Goal: Information Seeking & Learning: Learn about a topic

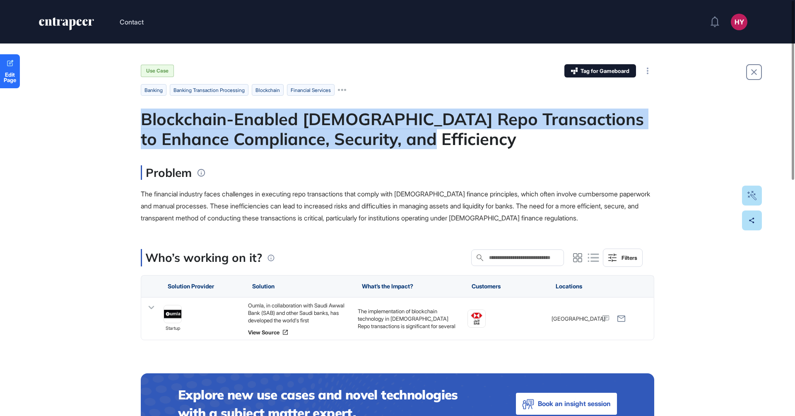
drag, startPoint x: 431, startPoint y: 136, endPoint x: 137, endPoint y: 121, distance: 294.3
copy div "Blockchain-Enabled Islamic Repo Transactions to Enhance Compliance, Security, a…"
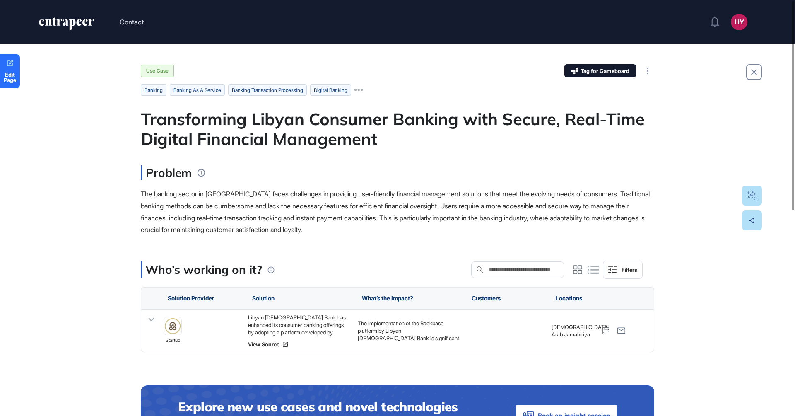
click at [267, 132] on div "Transforming Libyan Consumer Banking with Secure, Real-Time Digital Financial M…" at bounding box center [397, 129] width 513 height 40
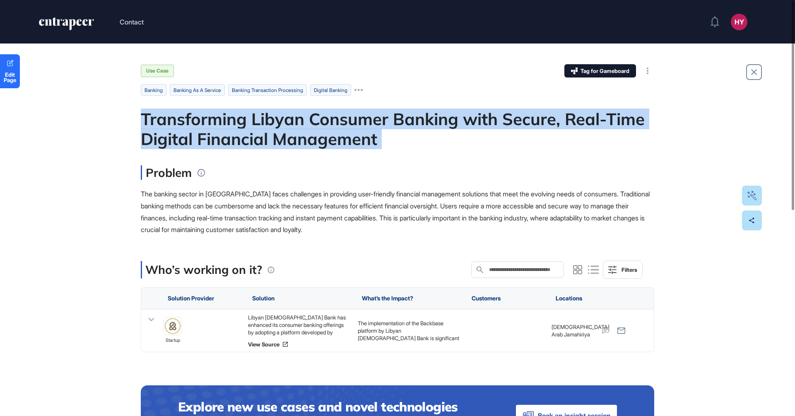
click at [267, 132] on div "Transforming Libyan Consumer Banking with Secure, Real-Time Digital Financial M…" at bounding box center [397, 129] width 513 height 40
copy div "Transforming Libyan Consumer Banking with Secure, Real-Time Digital Financial M…"
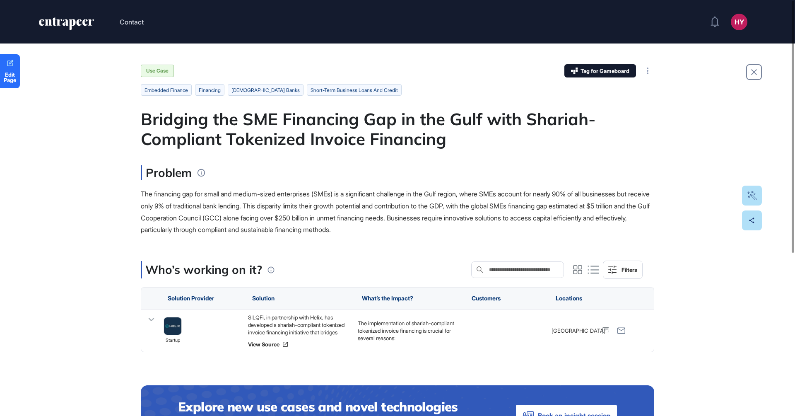
click at [236, 130] on div "Bridging the SME Financing Gap in the Gulf with Shariah-Compliant Tokenized Inv…" at bounding box center [397, 129] width 513 height 40
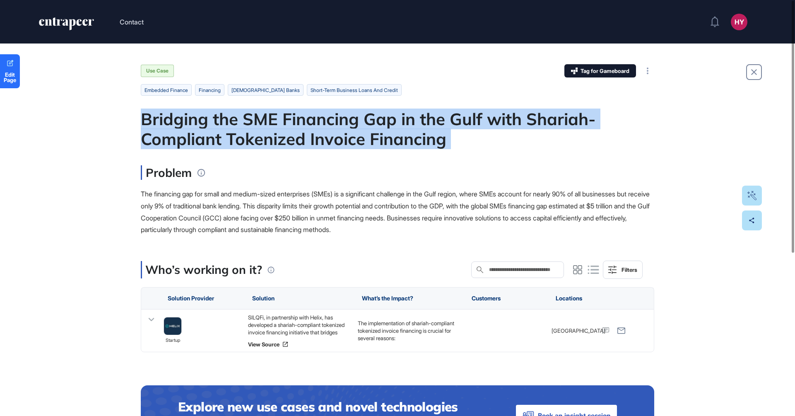
click at [236, 130] on div "Bridging the SME Financing Gap in the Gulf with Shariah-Compliant Tokenized Inv…" at bounding box center [397, 129] width 513 height 40
copy div "Bridging the SME Financing Gap in the Gulf with Shariah-Compliant Tokenized Inv…"
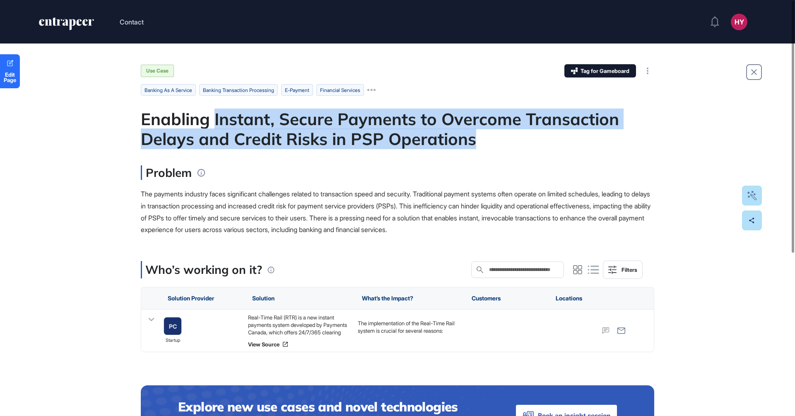
drag, startPoint x: 217, startPoint y: 118, endPoint x: 480, endPoint y: 142, distance: 264.9
click at [480, 143] on div "Enabling Instant, Secure Payments to Overcome Transaction Delays and Credit Ris…" at bounding box center [397, 129] width 513 height 40
copy div "Instant, Secure Payments to Overcome Transaction Delays and Credit Risks in PSP…"
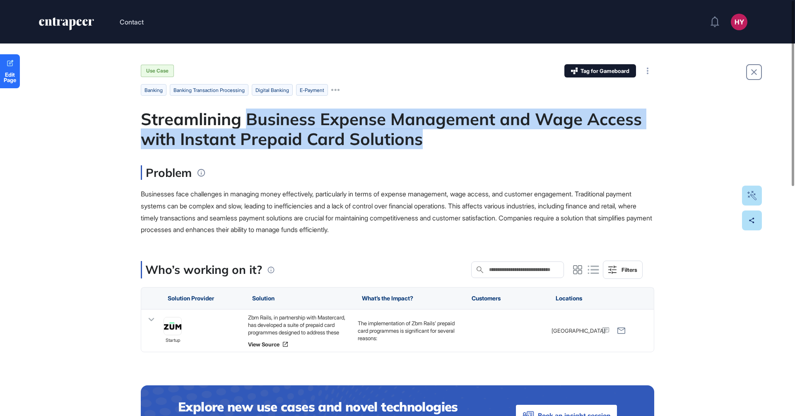
drag, startPoint x: 248, startPoint y: 115, endPoint x: 470, endPoint y: 135, distance: 222.4
click at [470, 135] on div "Streamlining Business Expense Management and Wage Access with Instant Prepaid C…" at bounding box center [397, 129] width 513 height 40
copy div "Business Expense Management and Wage Access with Instant Prepaid Card Solutions"
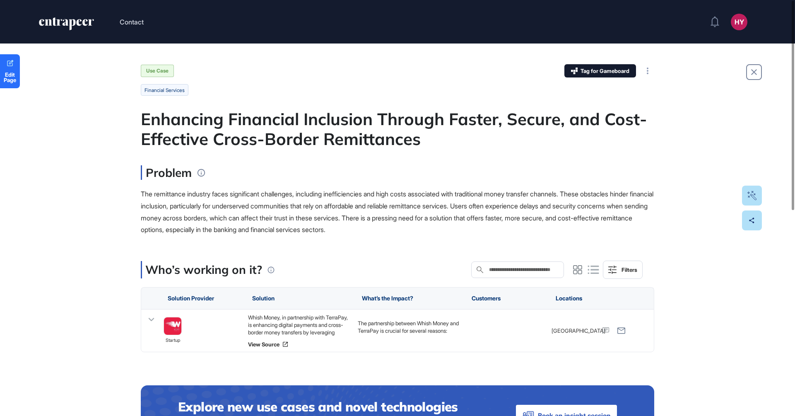
click at [232, 118] on div "Enhancing Financial Inclusion Through Faster, Secure, and Cost-Effective Cross-…" at bounding box center [397, 129] width 513 height 40
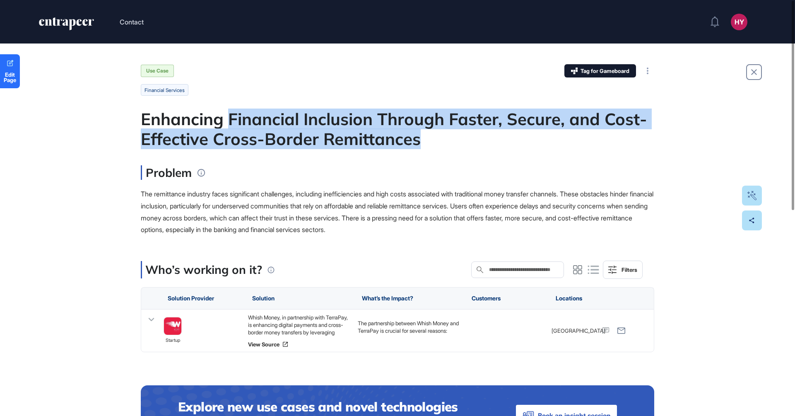
drag, startPoint x: 230, startPoint y: 117, endPoint x: 453, endPoint y: 142, distance: 224.1
click at [453, 142] on div "Enhancing Financial Inclusion Through Faster, Secure, and Cost-Effective Cross-…" at bounding box center [397, 129] width 513 height 40
copy div "Financial Inclusion Through Faster, Secure, and Cost-Effective Cross-Border Rem…"
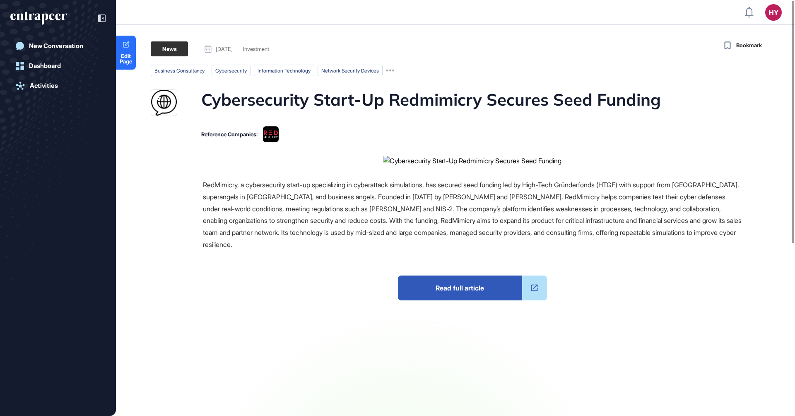
click at [349, 101] on h1 "Cybersecurity Start-Up Redmimicry Secures Seed Funding" at bounding box center [431, 102] width 460 height 26
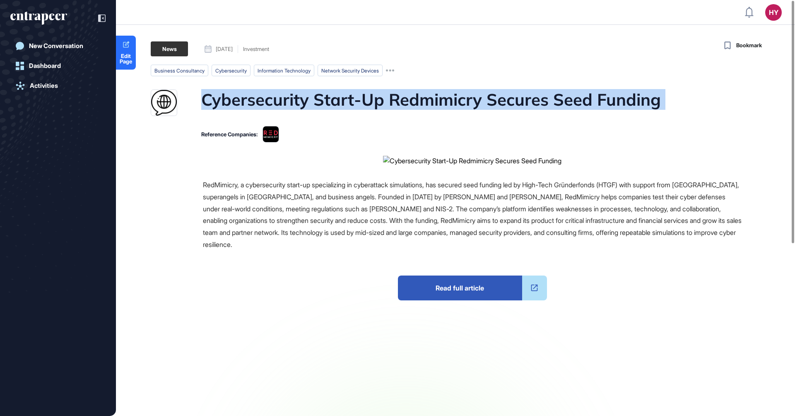
click at [349, 101] on h1 "Cybersecurity Start-Up Redmimicry Secures Seed Funding" at bounding box center [431, 102] width 460 height 26
copy h1 "Cybersecurity Start-Up Redmimicry Secures Seed Funding"
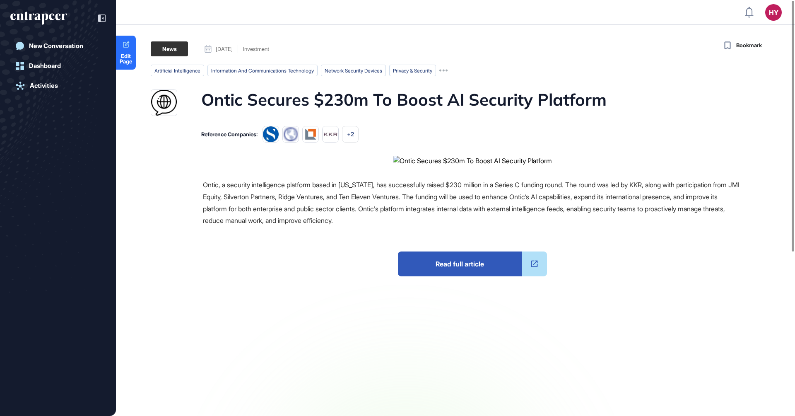
click at [368, 106] on h1 "Ontic Secures $230m To Boost AI Security Platform" at bounding box center [403, 102] width 405 height 26
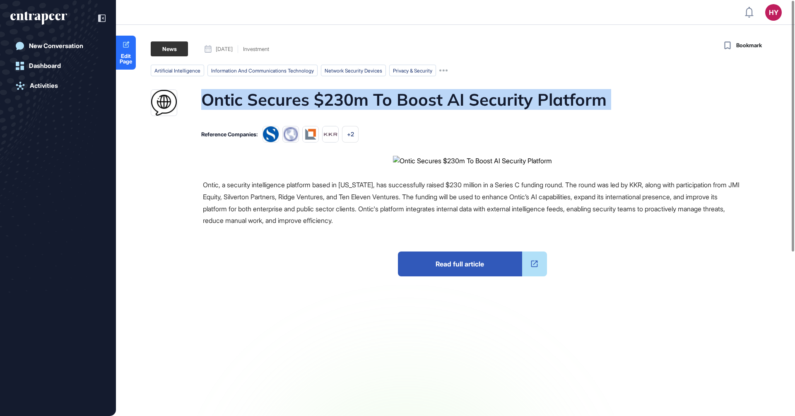
click at [368, 106] on h1 "Ontic Secures $230m To Boost AI Security Platform" at bounding box center [403, 102] width 405 height 26
copy h1 "Ontic Secures $230m To Boost AI Security Platform"
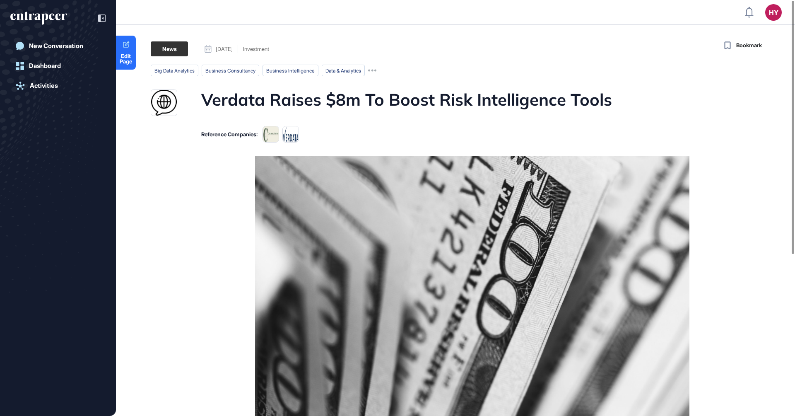
click at [344, 104] on h1 "Verdata Raises $8m To Boost Risk Intelligence Tools" at bounding box center [406, 102] width 411 height 26
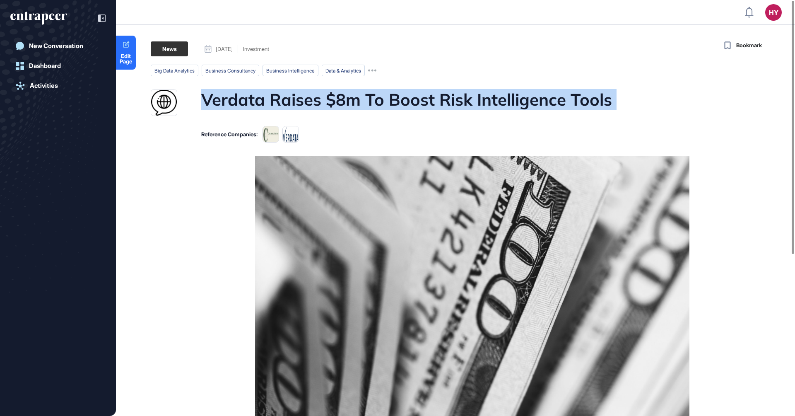
click at [344, 104] on h1 "Verdata Raises $8m To Boost Risk Intelligence Tools" at bounding box center [406, 102] width 411 height 26
copy h1 "Verdata Raises $8m To Boost Risk Intelligence Tools"
